Goal: Information Seeking & Learning: Learn about a topic

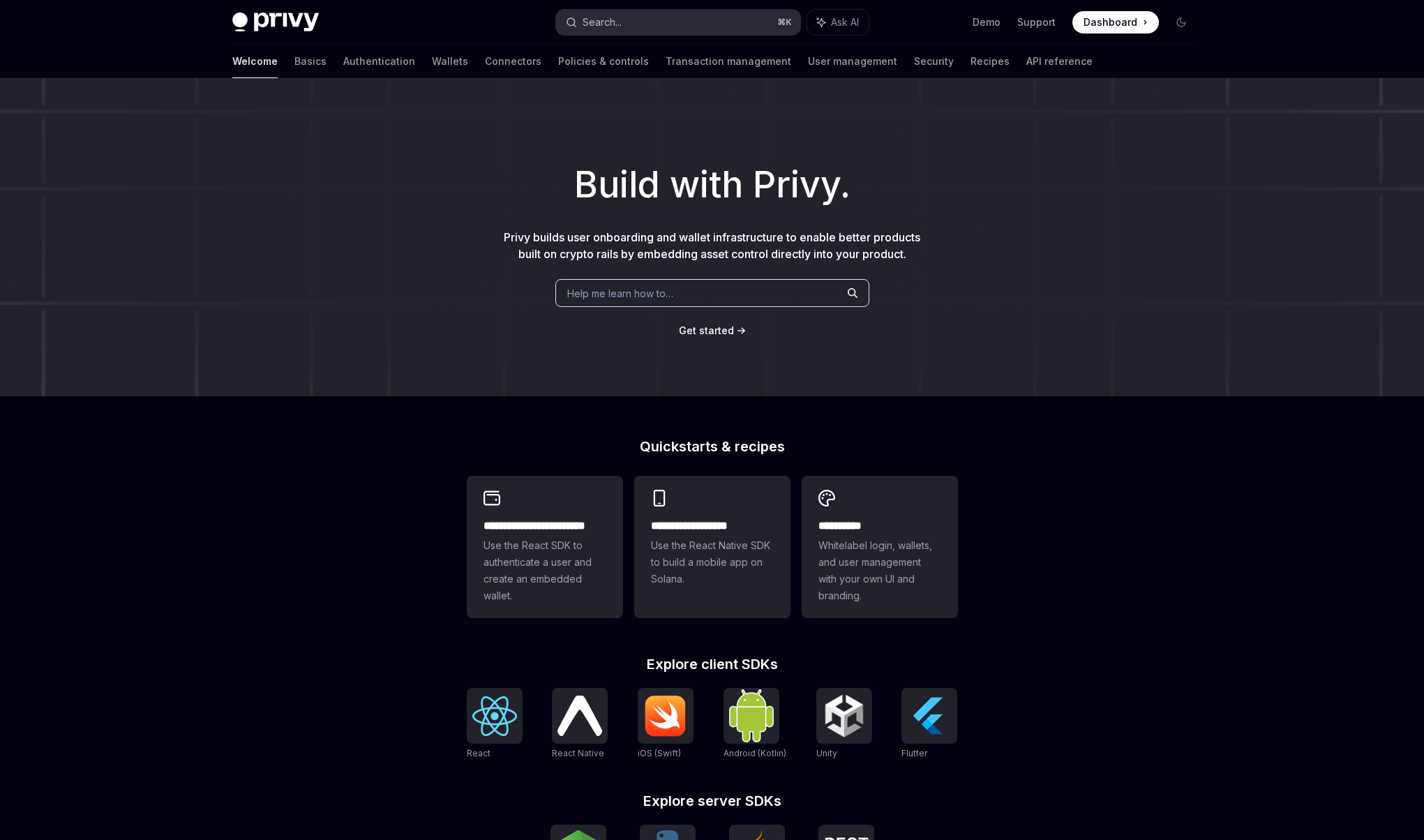
click at [641, 28] on button "Search... ⌘ K" at bounding box center [678, 22] width 244 height 25
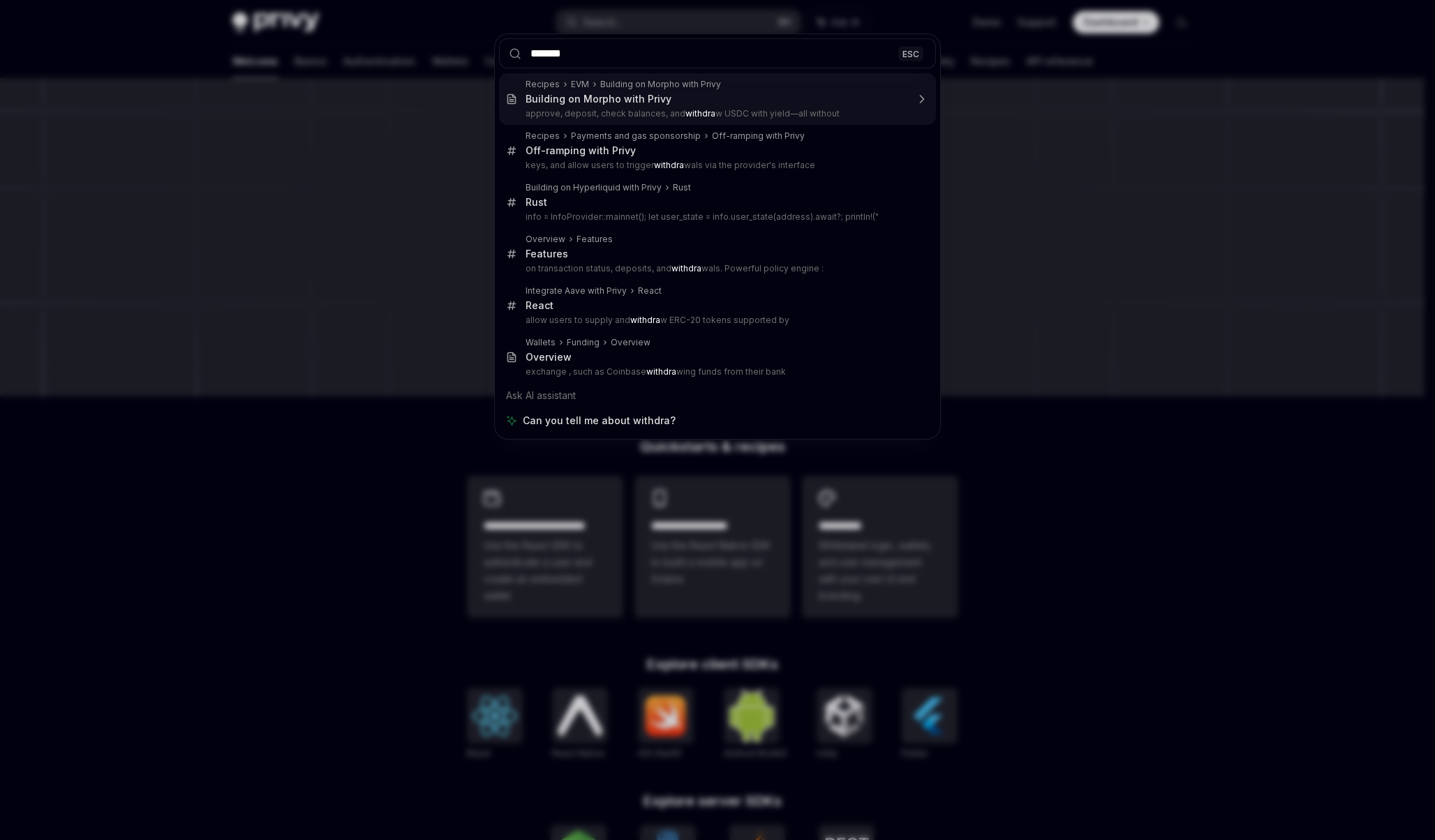
type input "********"
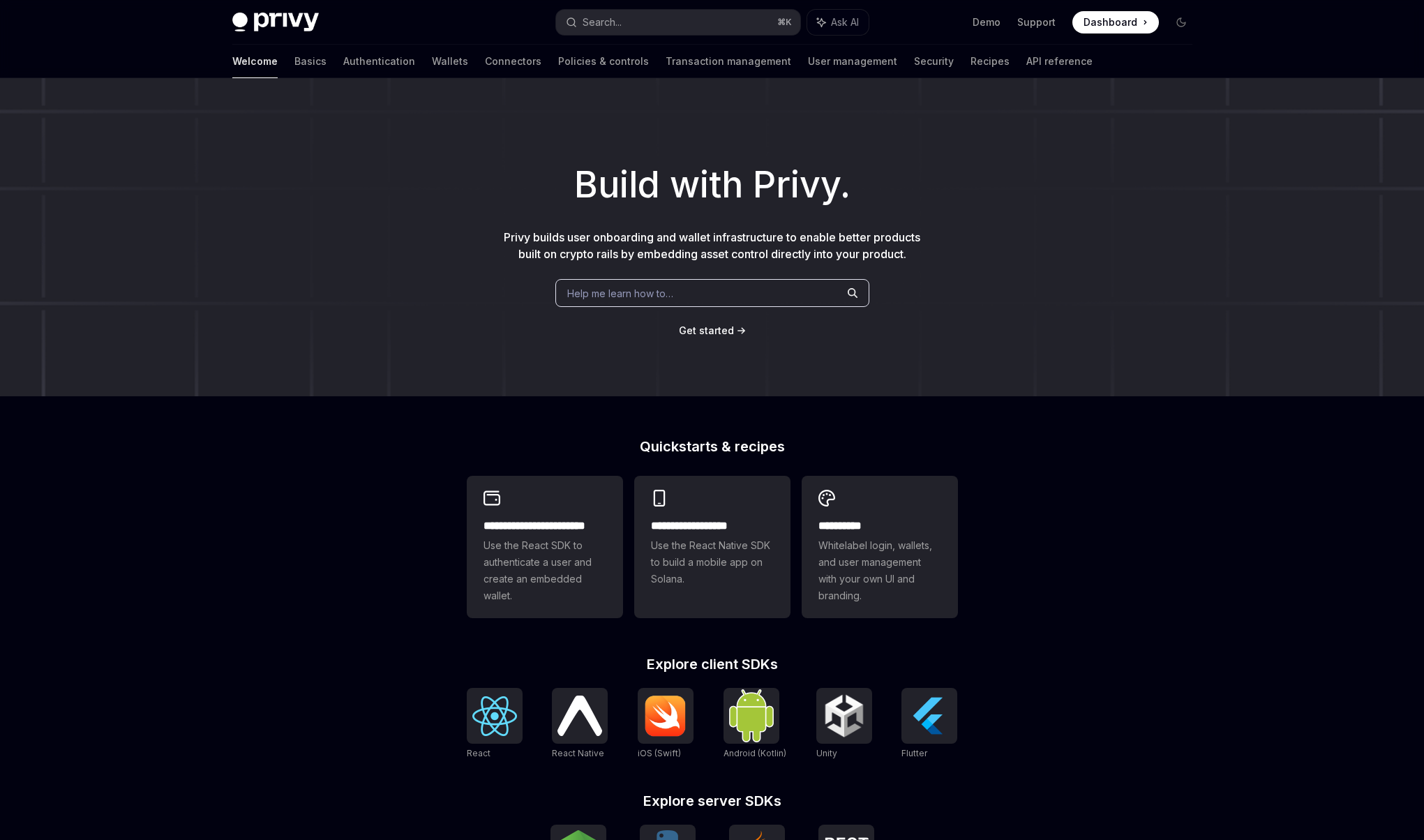
scroll to position [2384, 0]
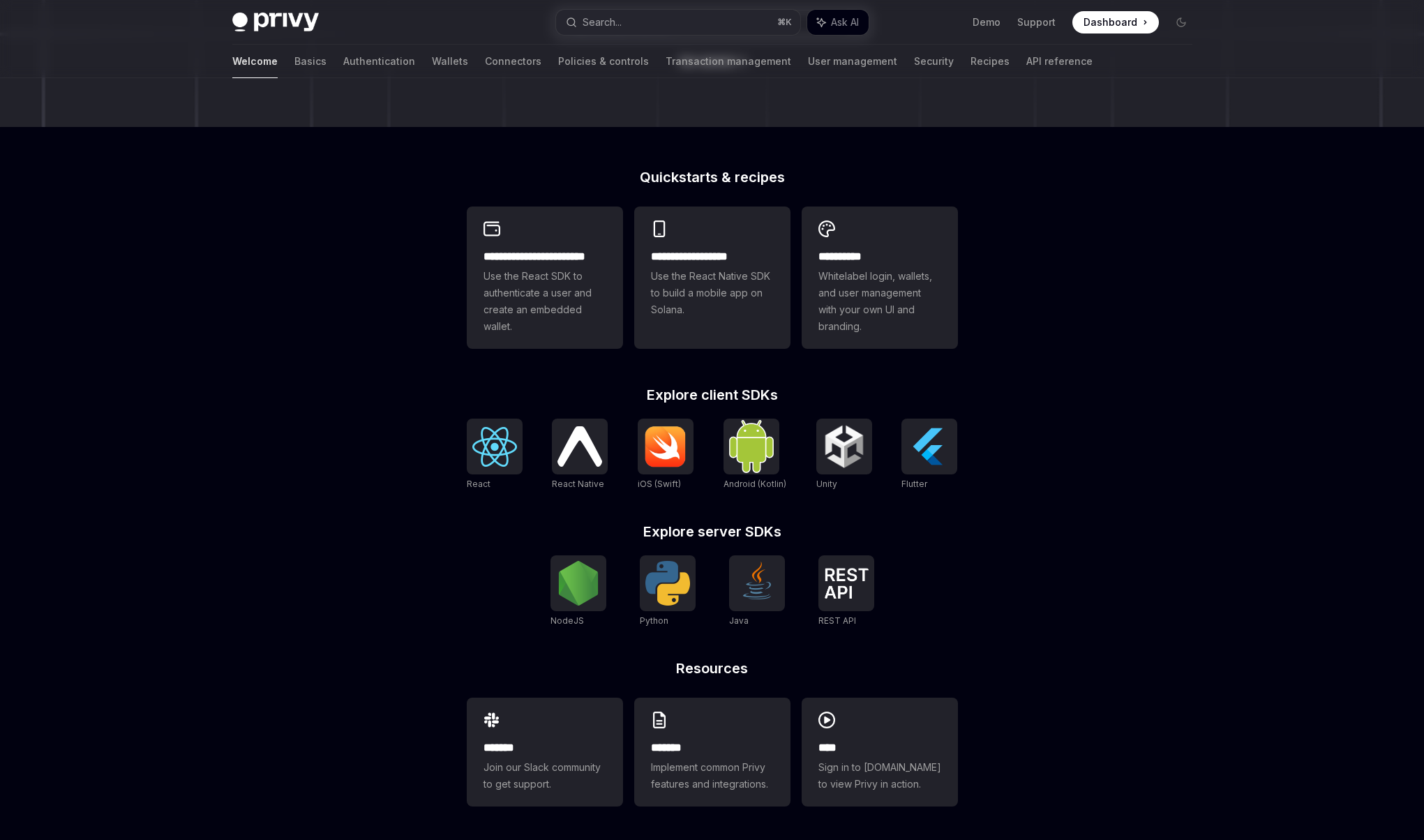
type textarea "*"
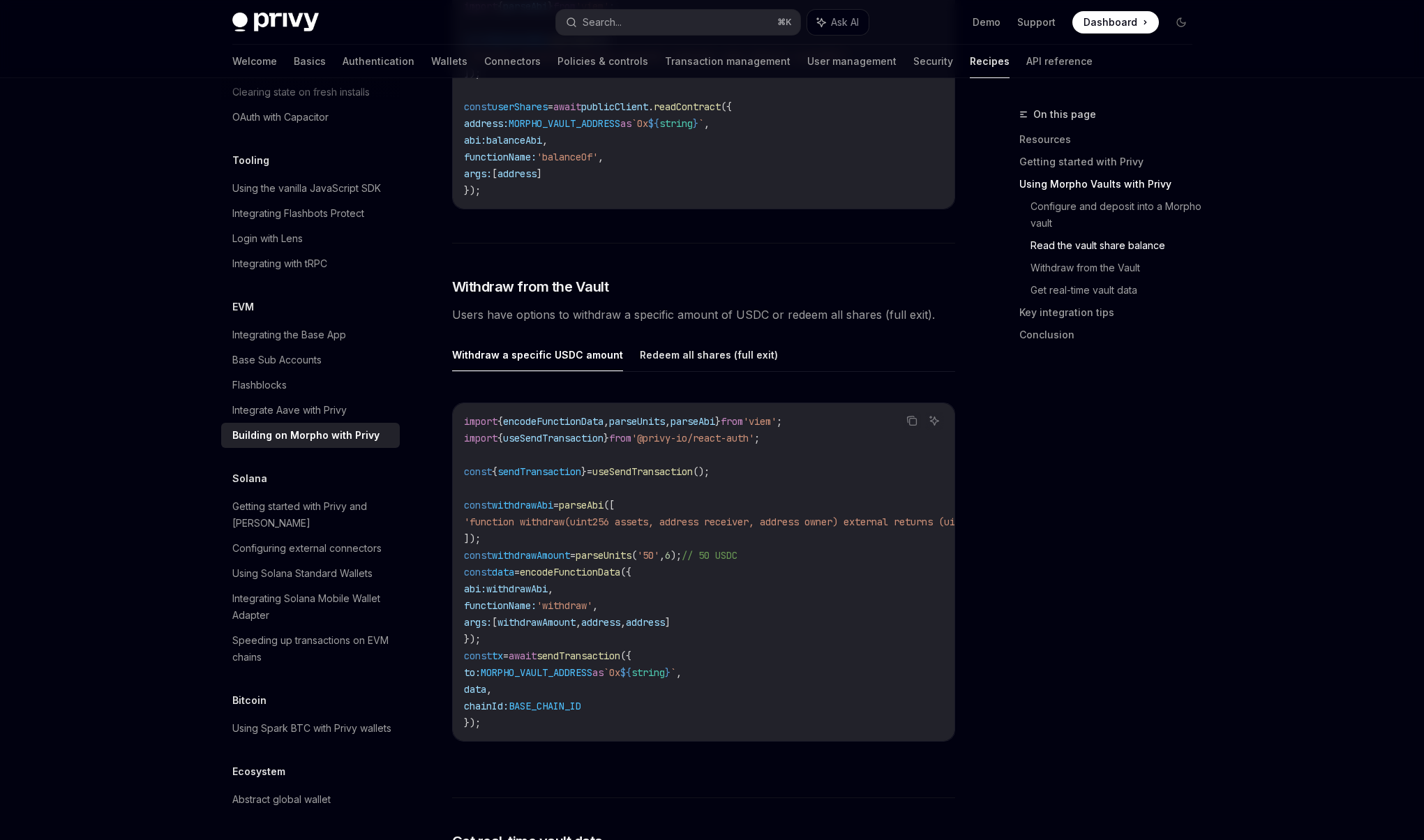
scroll to position [2145, 0]
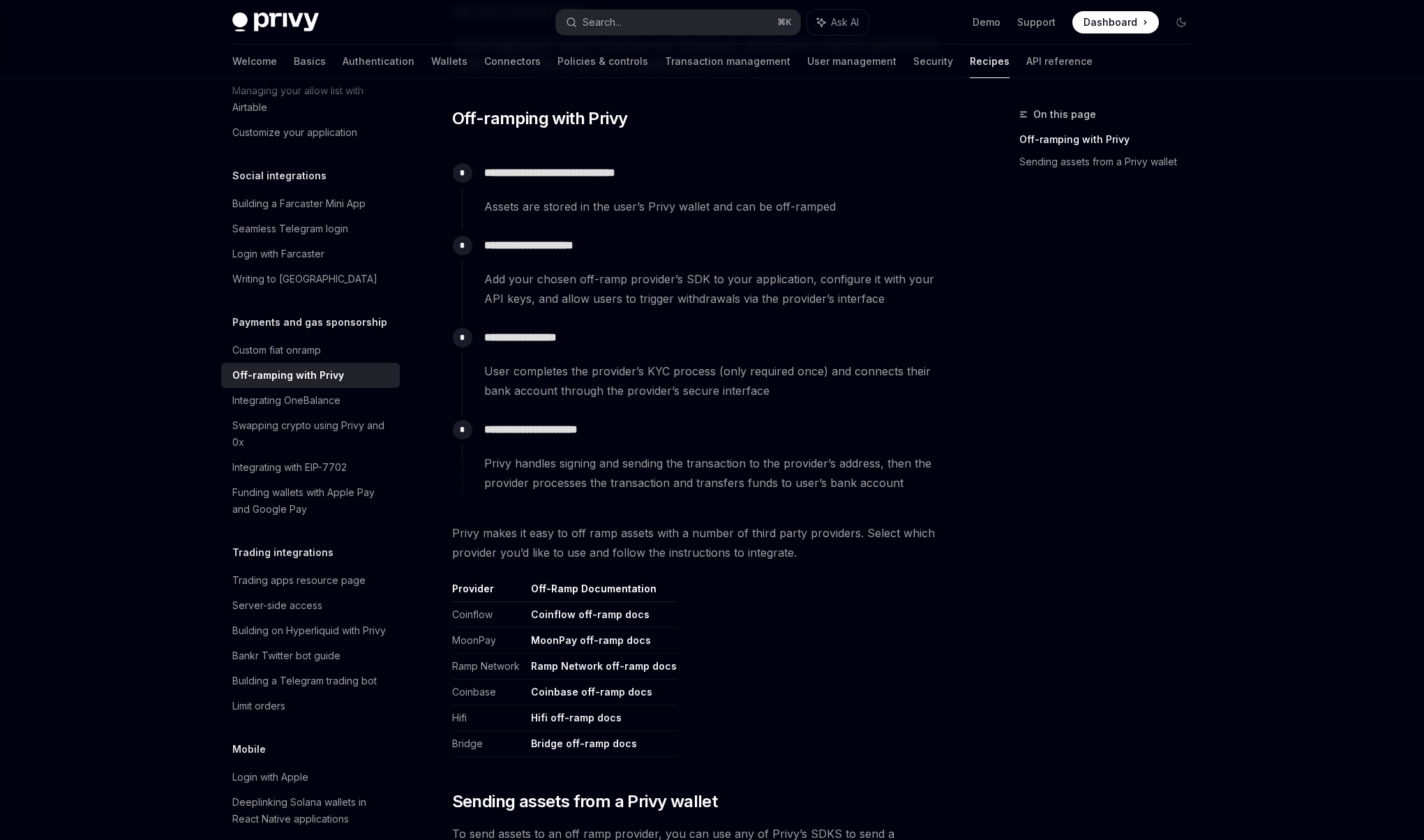
scroll to position [230, 0]
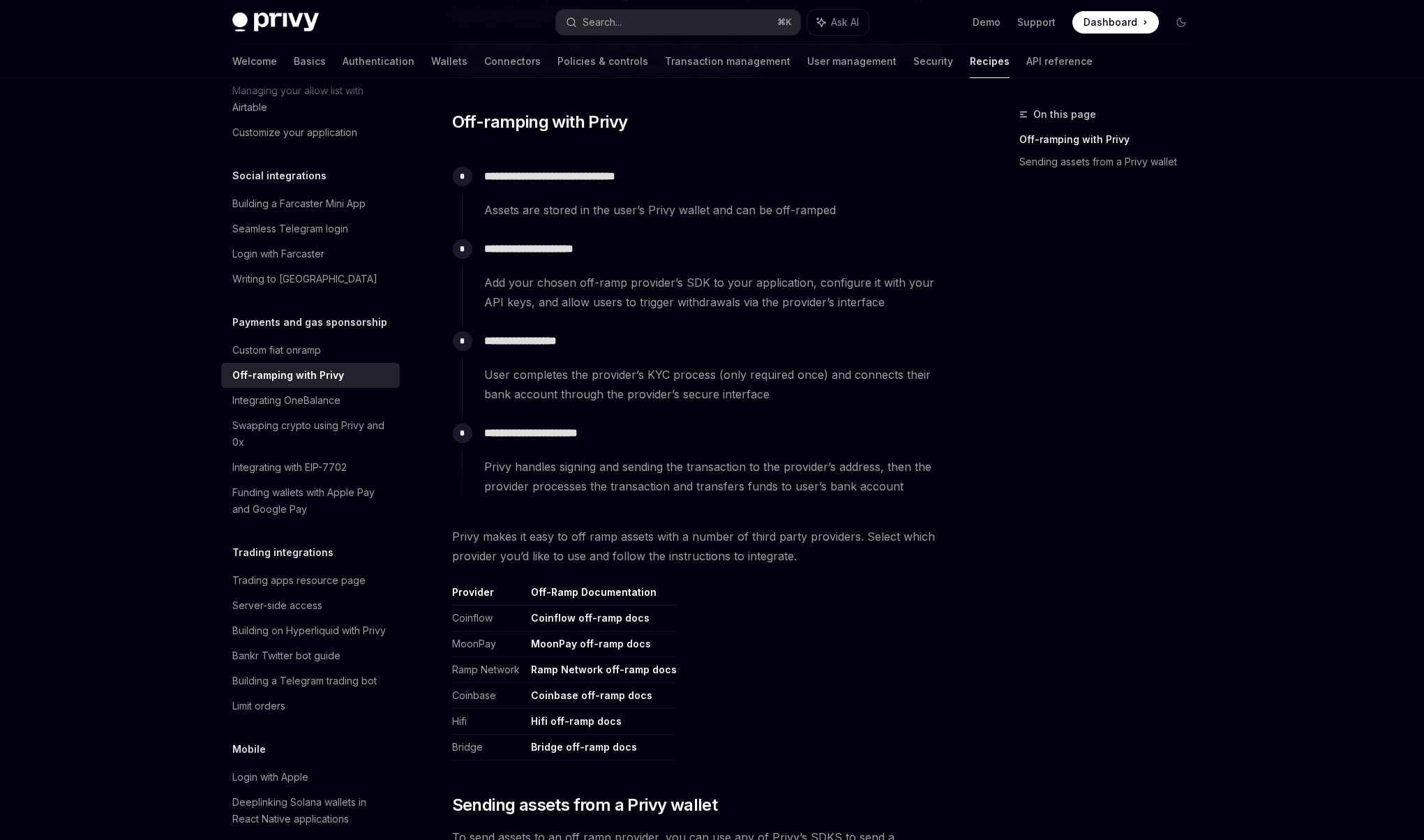
click at [599, 699] on link "Coinbase off-ramp docs" at bounding box center [591, 695] width 121 height 12
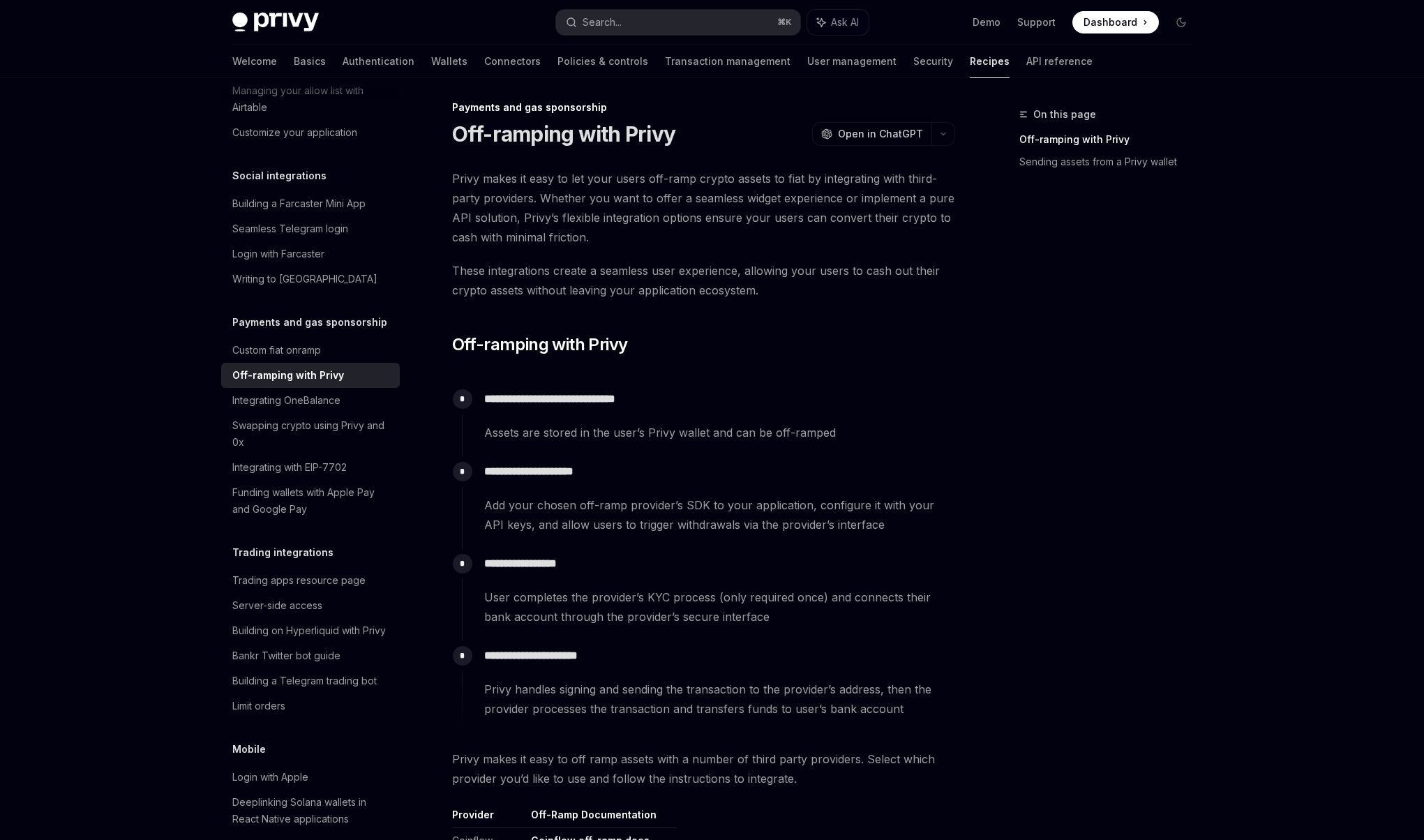
scroll to position [0, 0]
